Goal: Find specific page/section: Find specific page/section

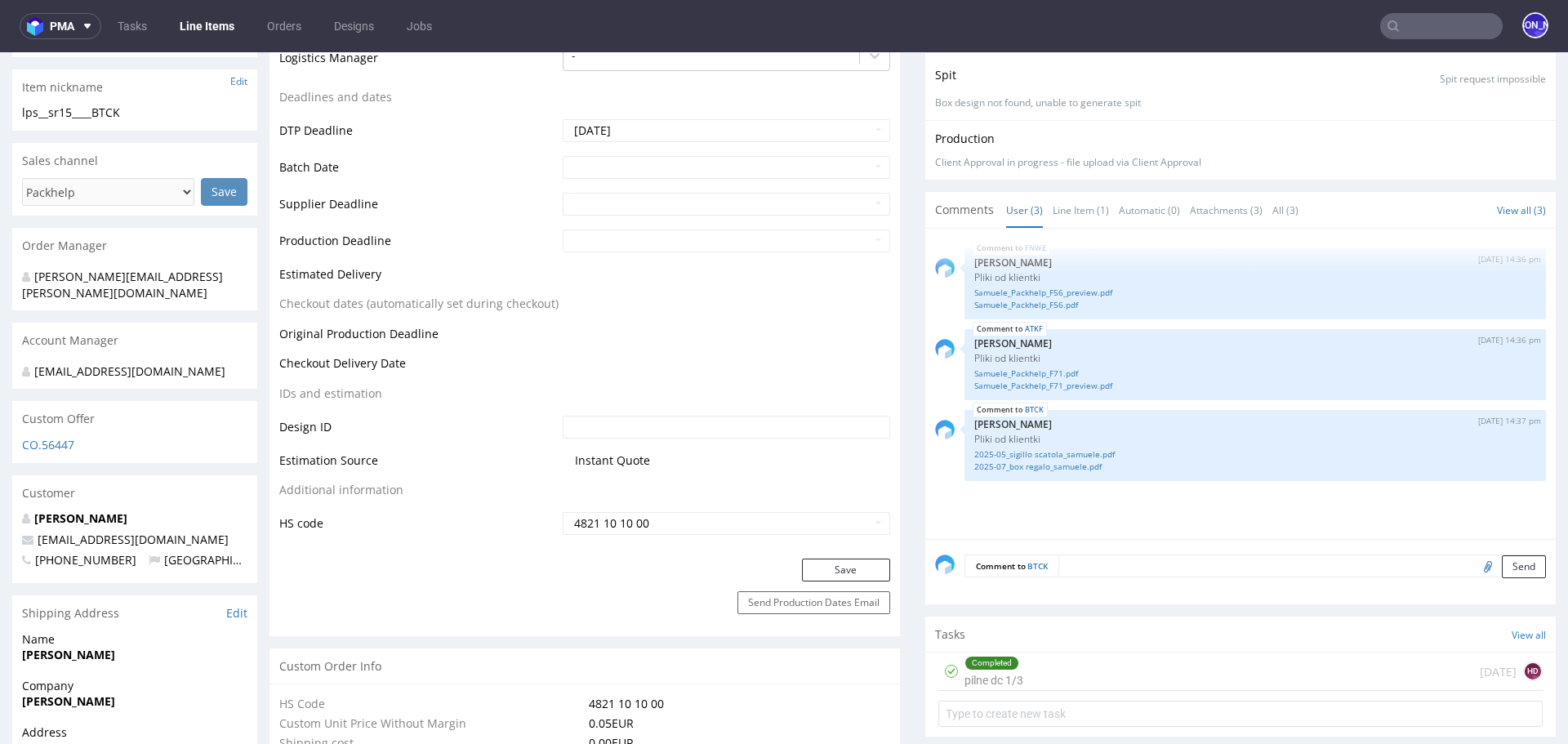
scroll to position [589, 0]
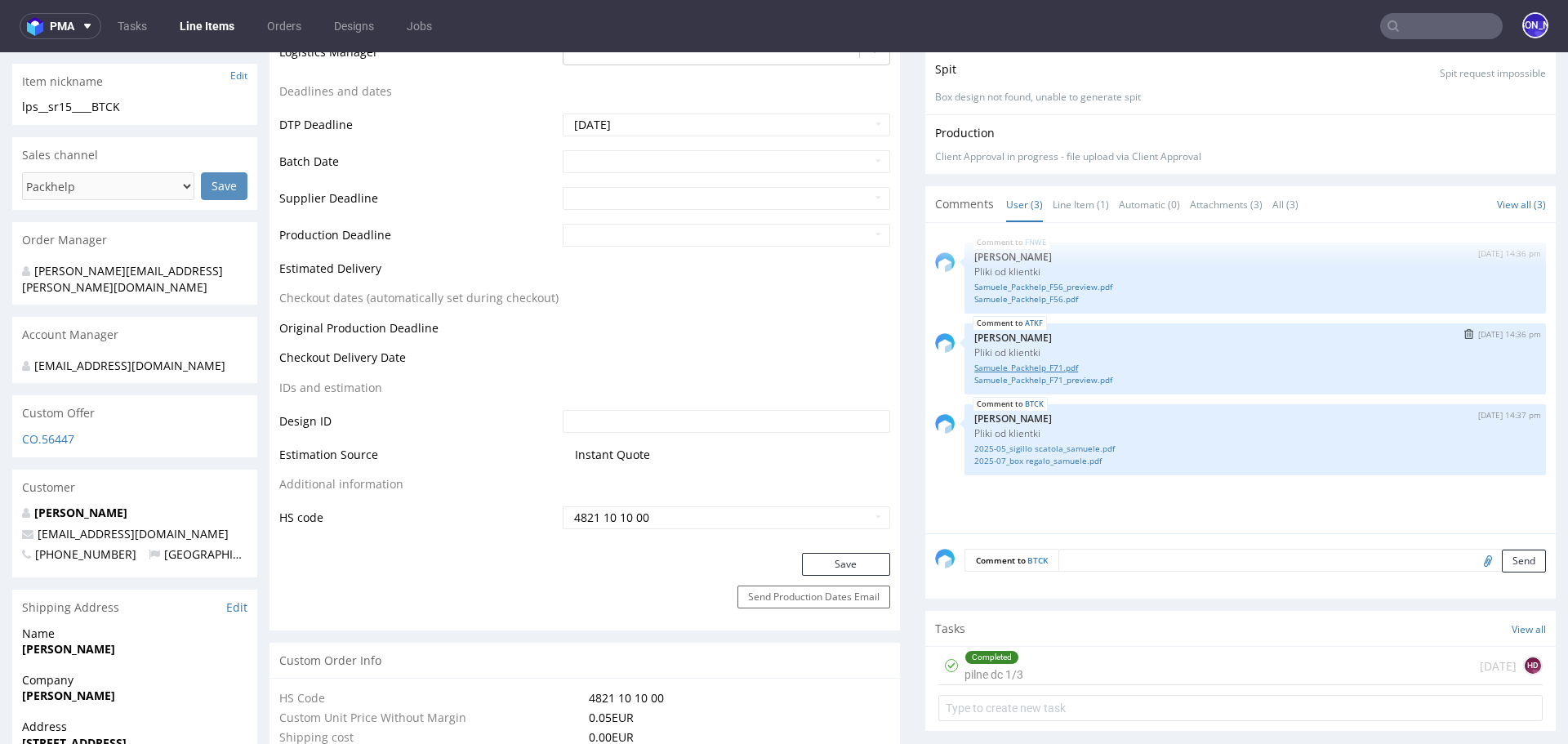
click at [1020, 365] on link "Samuele_Packhelp_F71.pdf" at bounding box center [1255, 368] width 562 height 12
click at [1017, 374] on link "Samuele_Packhelp_F71_preview.pdf" at bounding box center [1255, 379] width 562 height 12
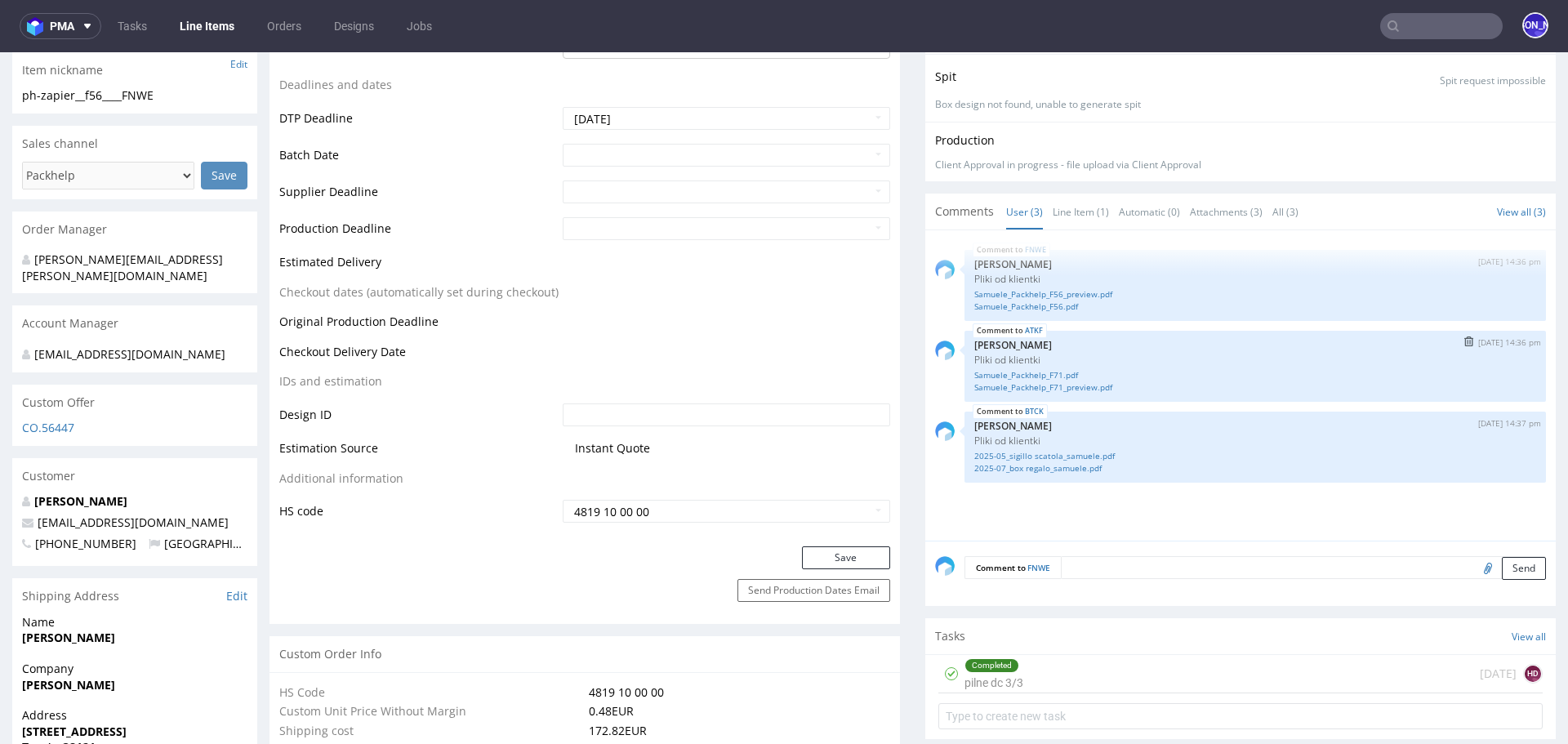
scroll to position [603, 0]
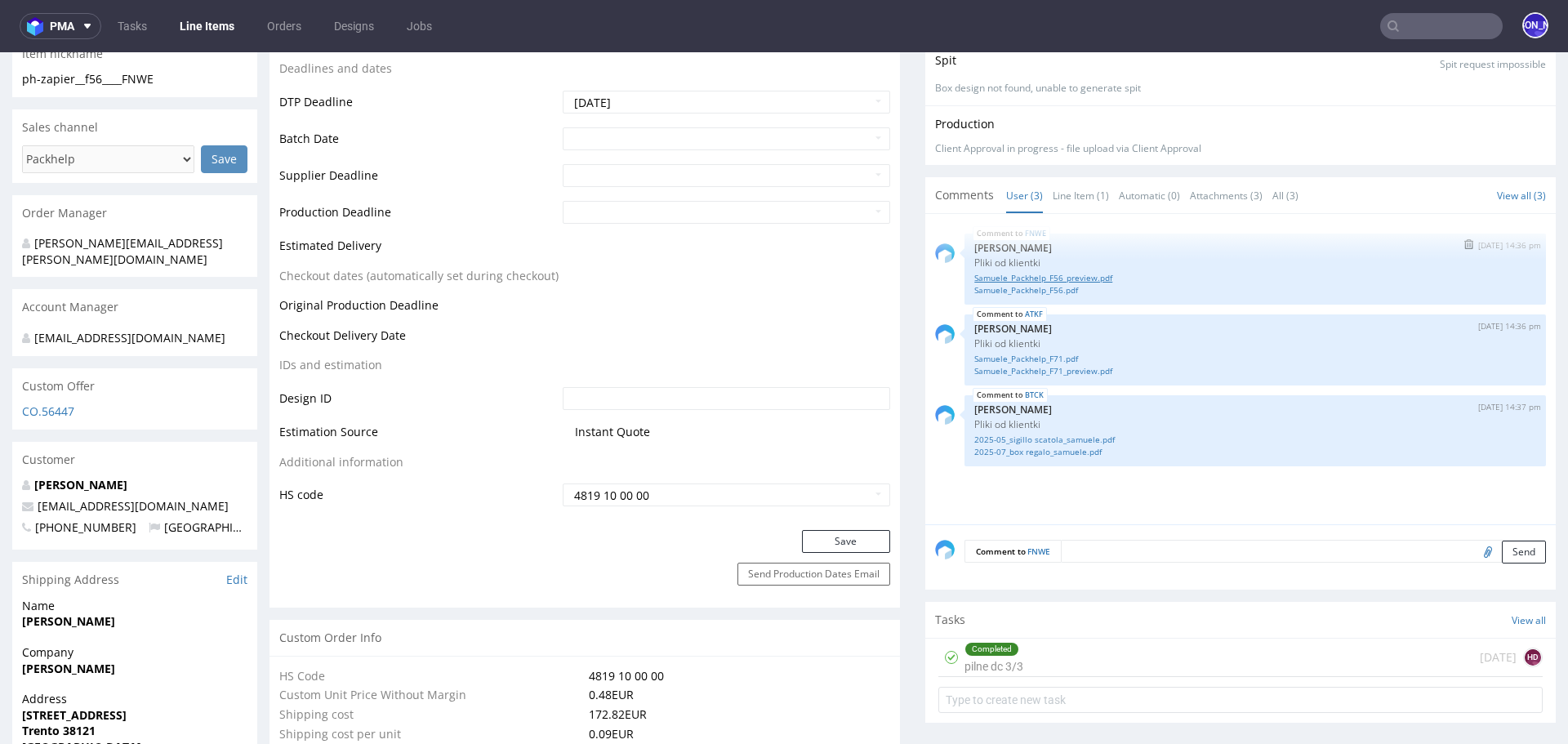
click at [1031, 277] on link "Samuele_Packhelp_F56_preview.pdf" at bounding box center [1255, 278] width 562 height 12
click at [1022, 290] on link "Samuele_Packhelp_F56.pdf" at bounding box center [1255, 290] width 562 height 12
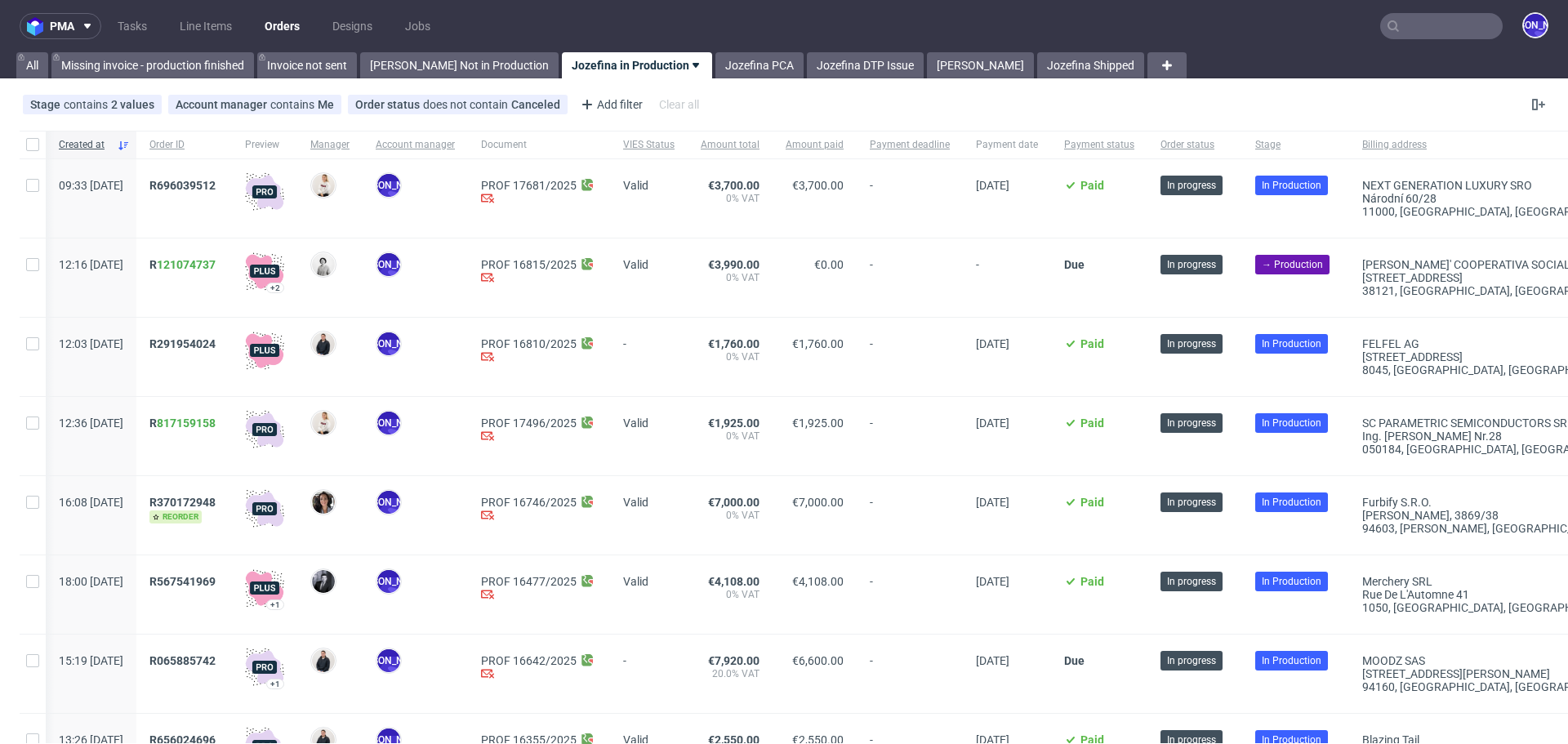
scroll to position [0, 1213]
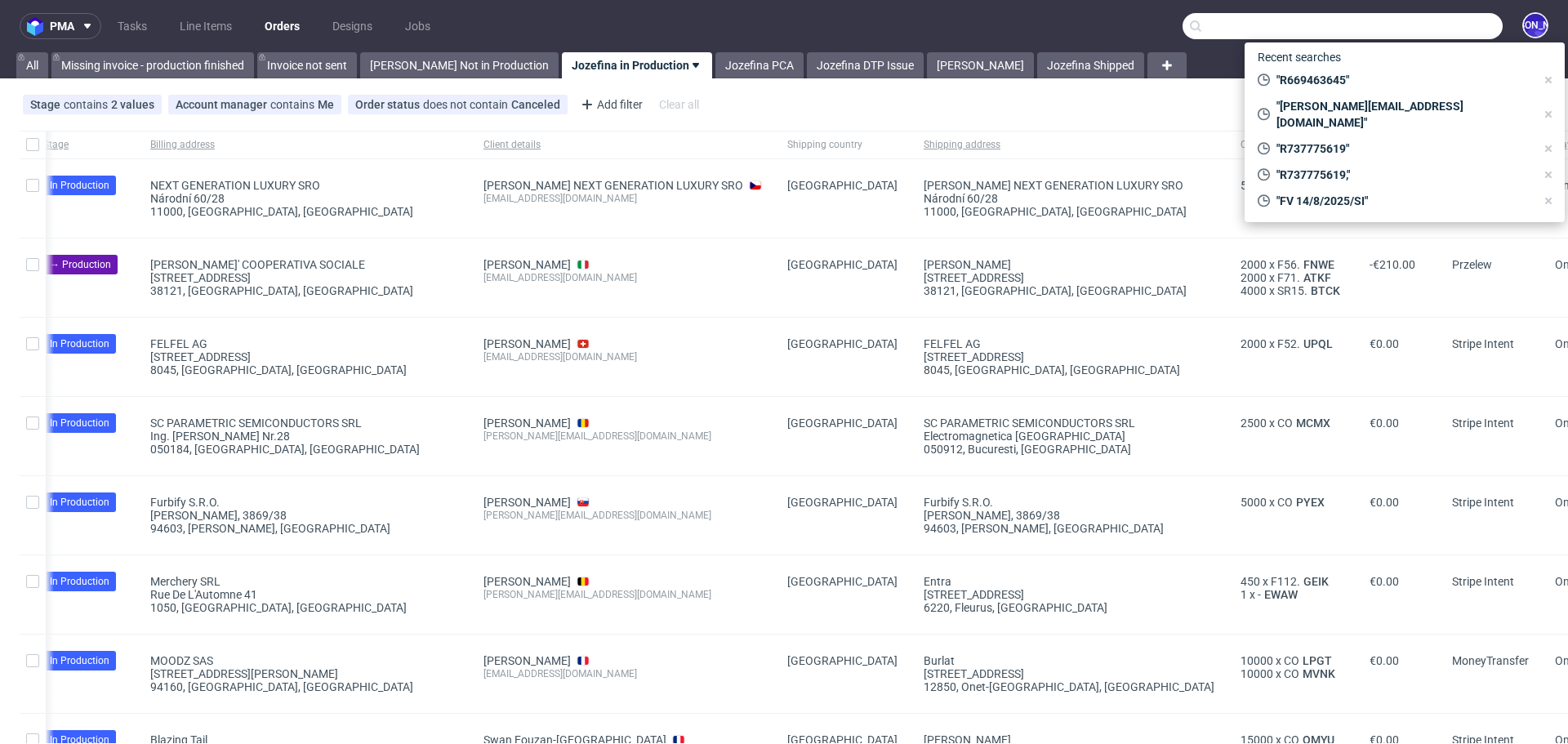
click at [1414, 25] on input "text" at bounding box center [1343, 26] width 321 height 26
paste input "R827736011"
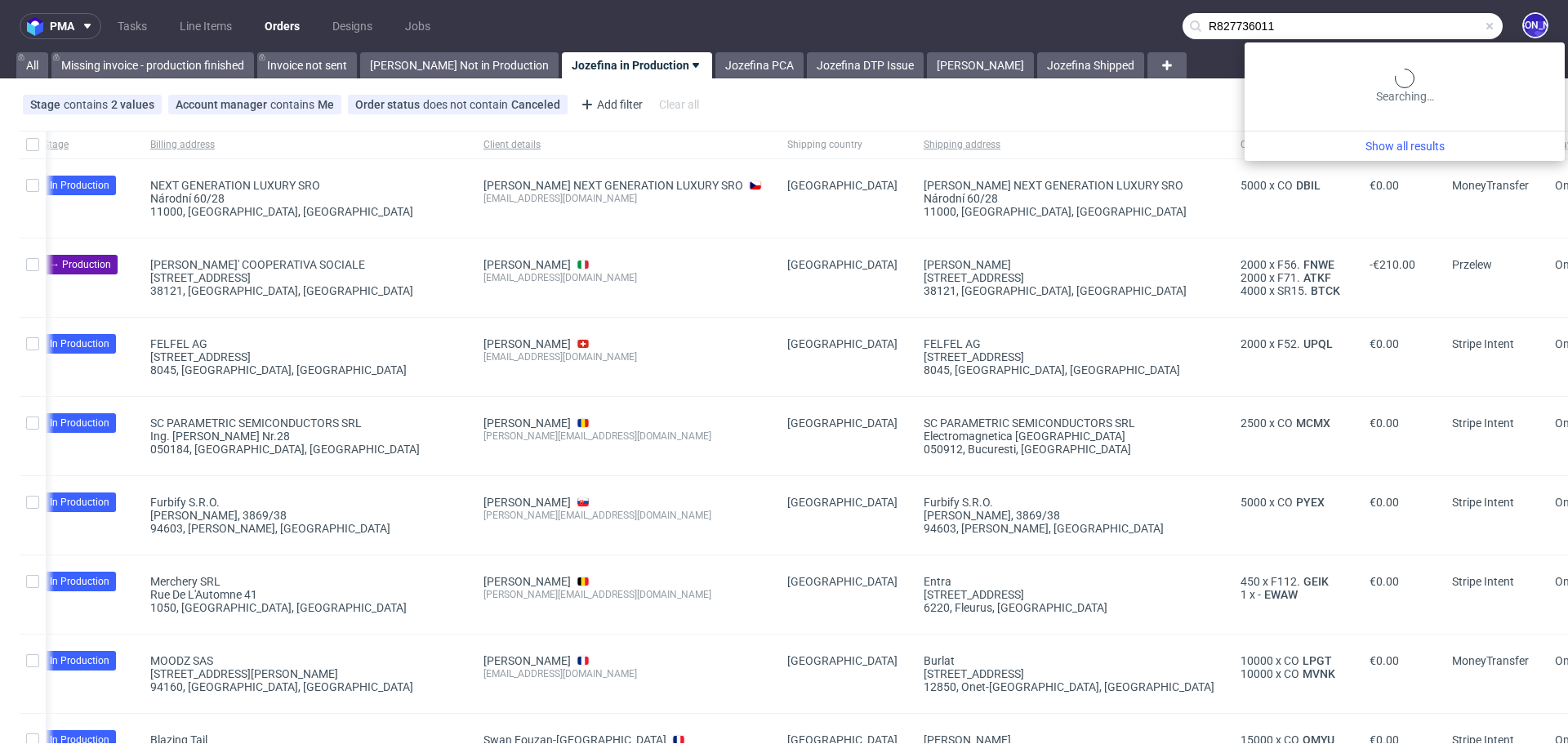
type input "R827736011"
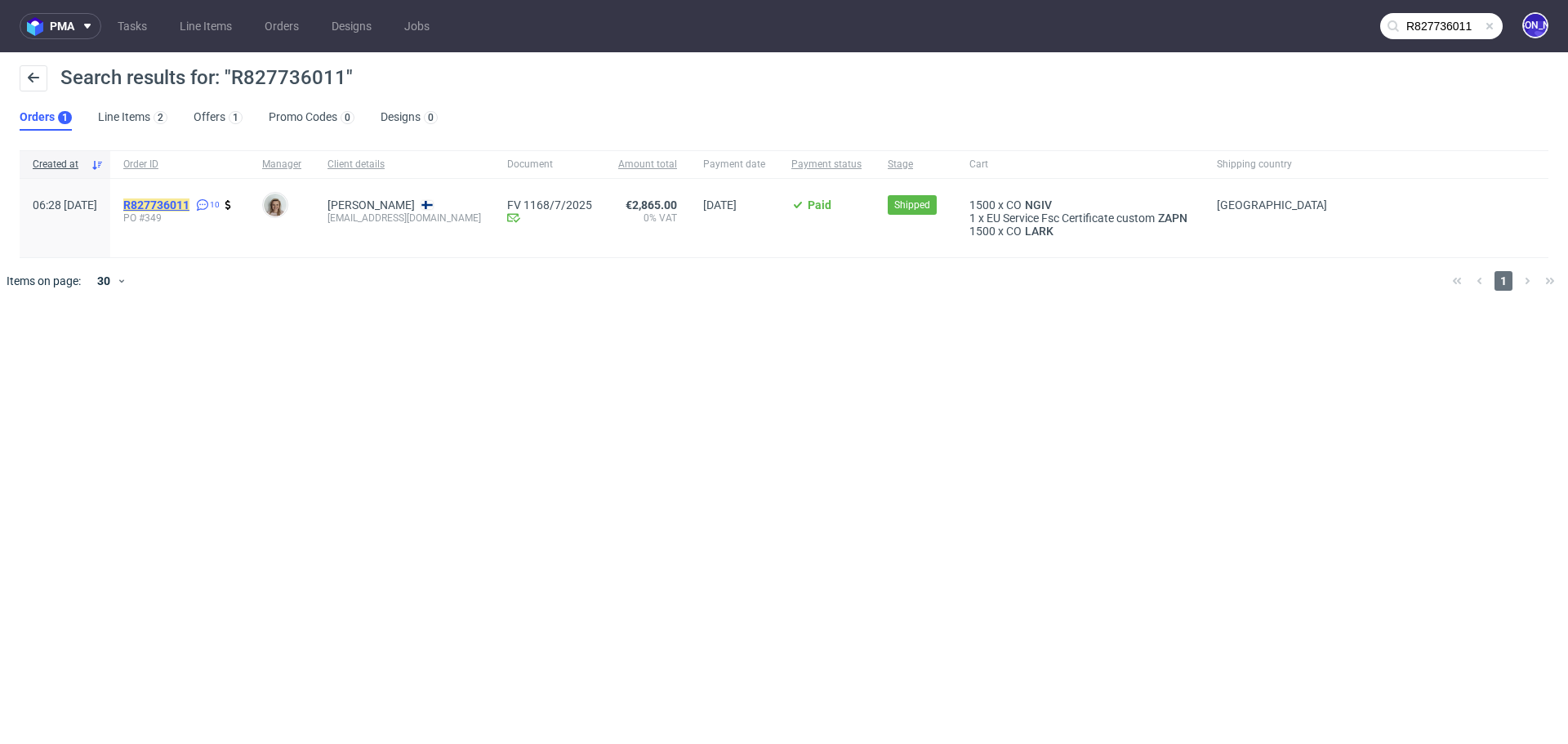
click at [182, 198] on mark "R827736011" at bounding box center [157, 205] width 66 height 13
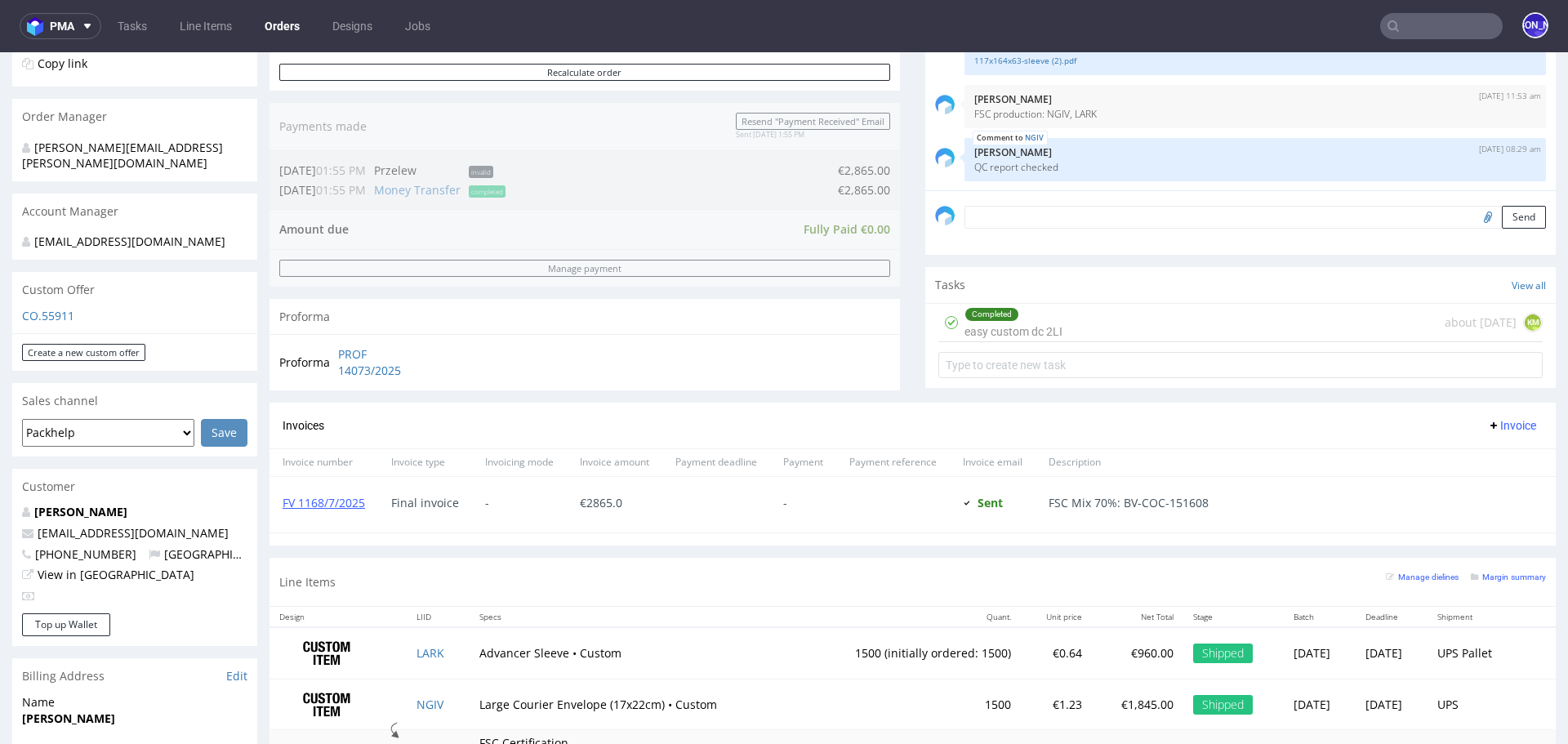
scroll to position [380, 0]
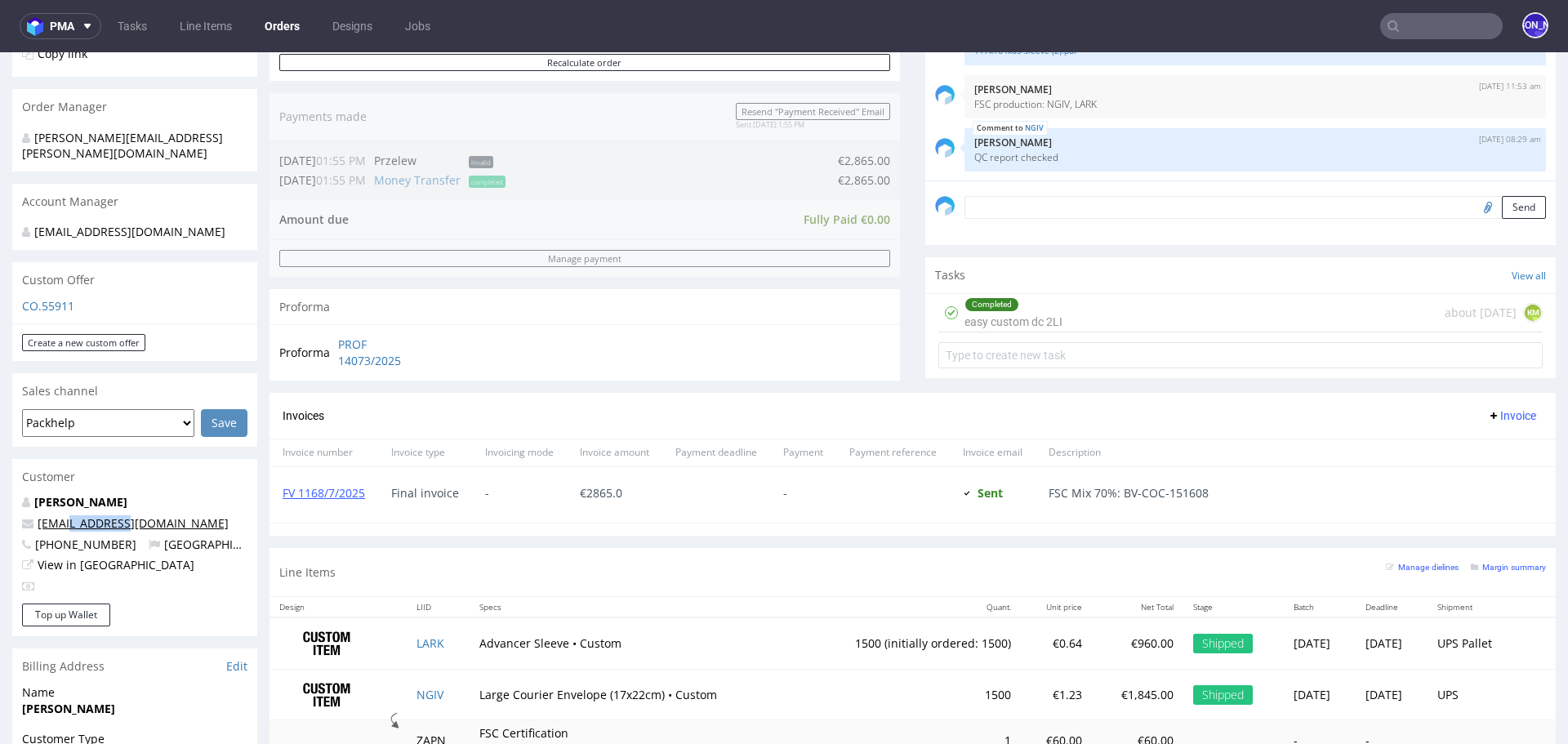
drag, startPoint x: 138, startPoint y: 507, endPoint x: 59, endPoint y: 505, distance: 79.0
click at [59, 516] on p "arild@valoi.co" at bounding box center [135, 524] width 225 height 17
copy link "@valoi.co"
